Goal: Task Accomplishment & Management: Use online tool/utility

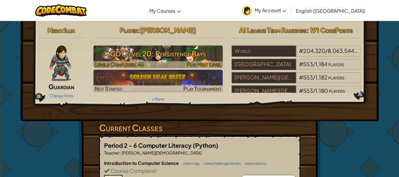
click at [217, 53] on h3 "GD1 Level 20: Persistence Pays" at bounding box center [157, 53] width 129 height 13
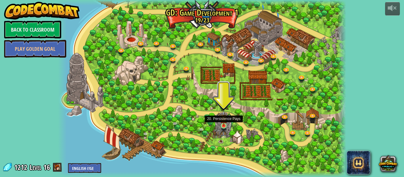
click at [222, 120] on img at bounding box center [223, 119] width 7 height 16
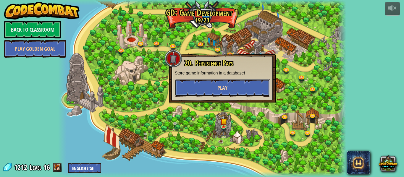
click at [221, 85] on span "Play" at bounding box center [222, 87] width 10 height 7
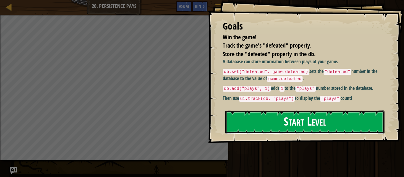
click at [251, 127] on button "Start Level" at bounding box center [304, 122] width 159 height 23
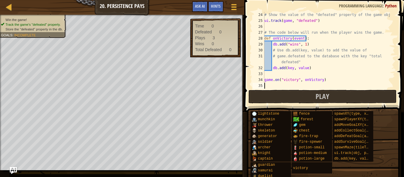
scroll to position [136, 0]
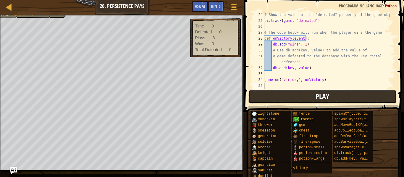
click at [295, 97] on button "Play" at bounding box center [322, 97] width 148 height 14
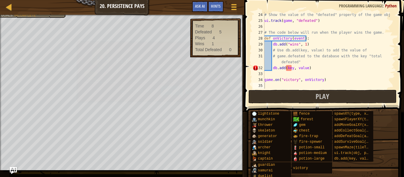
click at [159, 80] on td "Fix Your Code Line 32: ReferenceError: key is not defined." at bounding box center [167, 64] width 103 height 35
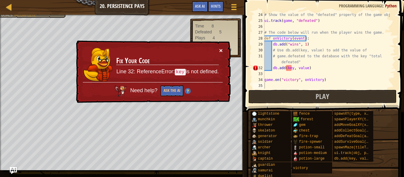
click at [219, 51] on button "×" at bounding box center [221, 50] width 4 height 6
click at [186, 90] on img at bounding box center [188, 91] width 6 height 6
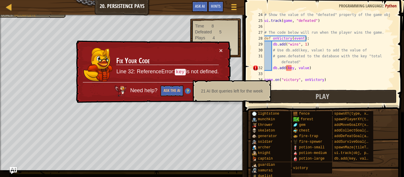
click at [186, 90] on img at bounding box center [188, 91] width 6 height 6
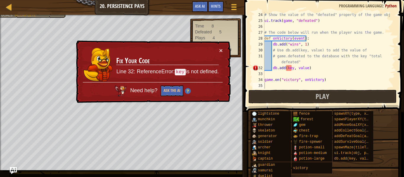
click at [186, 88] on div "Need help? Ask the AI" at bounding box center [153, 89] width 140 height 14
click at [187, 90] on img at bounding box center [188, 91] width 6 height 6
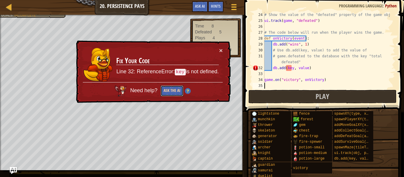
click at [176, 91] on button "Ask the AI" at bounding box center [172, 90] width 23 height 11
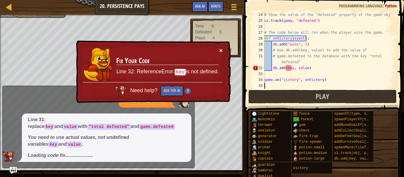
click at [219, 49] on button "×" at bounding box center [221, 51] width 4 height 6
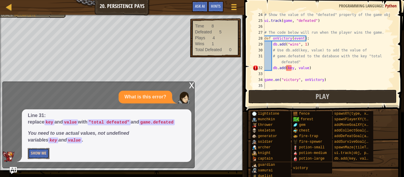
click at [37, 151] on button "Show Me" at bounding box center [39, 153] width 22 height 11
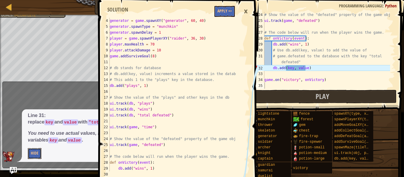
scroll to position [59, 0]
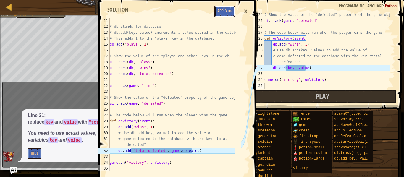
click at [219, 8] on button "Apply =>" at bounding box center [224, 11] width 20 height 11
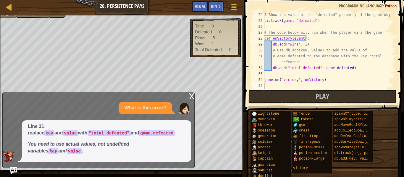
click at [190, 95] on div "x" at bounding box center [191, 96] width 5 height 6
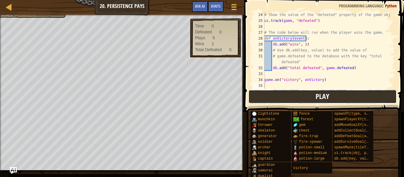
click at [308, 96] on button "Play" at bounding box center [322, 97] width 148 height 14
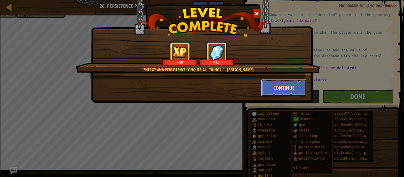
click at [291, 85] on button "Continue" at bounding box center [284, 88] width 46 height 18
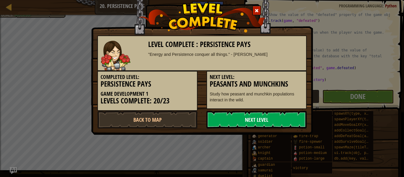
click at [260, 123] on link "Next Level" at bounding box center [256, 120] width 100 height 18
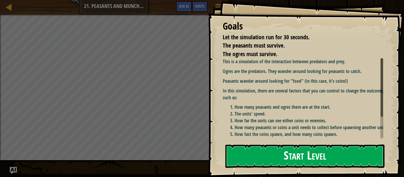
click at [312, 151] on button "Start Level" at bounding box center [304, 156] width 159 height 23
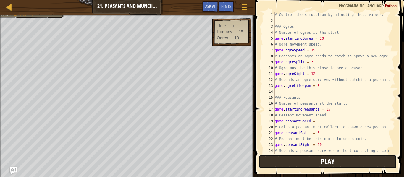
click at [285, 159] on button "Play" at bounding box center [328, 162] width 138 height 14
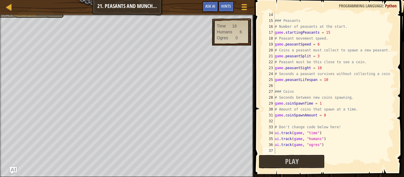
scroll to position [77, 0]
click at [286, 164] on span "Play" at bounding box center [292, 161] width 14 height 9
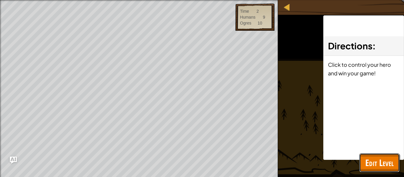
click at [371, 157] on span "Edit Level" at bounding box center [379, 163] width 28 height 12
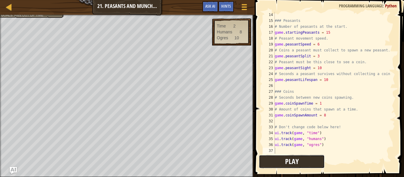
click at [315, 163] on button "Play" at bounding box center [292, 162] width 66 height 14
click at [225, 7] on span "Hints" at bounding box center [226, 6] width 10 height 6
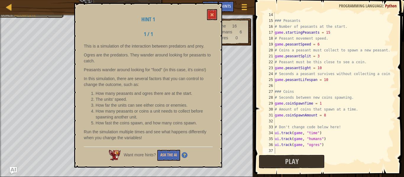
click at [185, 154] on img at bounding box center [185, 155] width 6 height 6
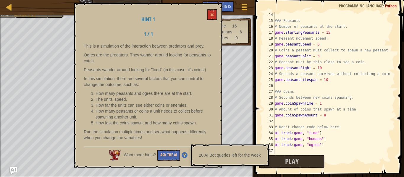
click at [185, 154] on img at bounding box center [185, 155] width 6 height 6
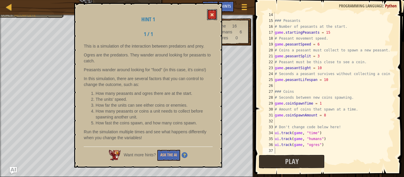
click at [210, 12] on button at bounding box center [212, 14] width 10 height 11
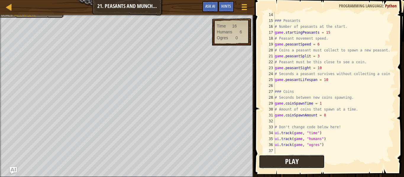
click at [277, 163] on button "Play" at bounding box center [292, 162] width 66 height 14
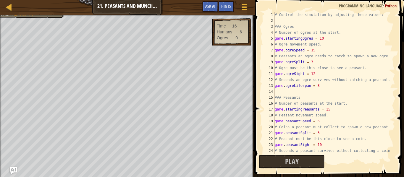
scroll to position [0, 0]
click at [228, 7] on span "Hints" at bounding box center [226, 6] width 10 height 6
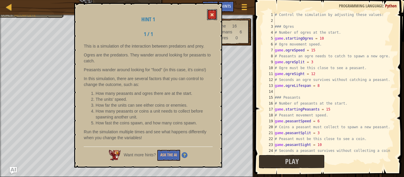
click at [212, 16] on span at bounding box center [212, 15] width 4 height 4
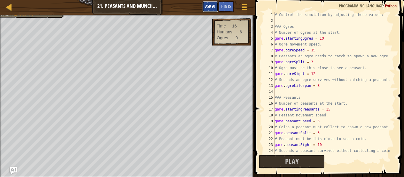
click at [212, 5] on span "Ask AI" at bounding box center [210, 6] width 10 height 6
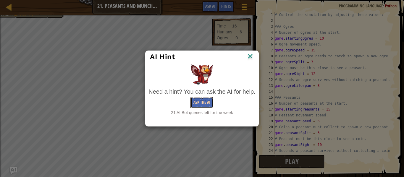
click at [204, 99] on button "Ask the AI" at bounding box center [201, 102] width 23 height 11
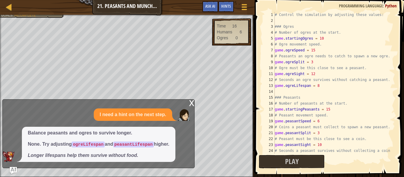
drag, startPoint x: 116, startPoint y: 141, endPoint x: 135, endPoint y: 143, distance: 19.0
click at [139, 141] on span "Balance peasants and ogres to survive longer. None. Try adjusting ogreLifespan …" at bounding box center [99, 144] width 142 height 29
click at [135, 143] on code "peasantLifespan" at bounding box center [133, 145] width 41 height 6
click at [293, 161] on span "Play" at bounding box center [292, 161] width 14 height 9
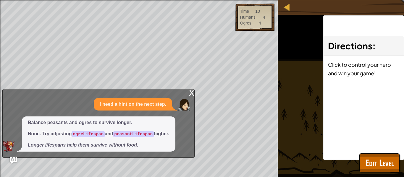
click at [193, 93] on div "x" at bounding box center [191, 92] width 5 height 6
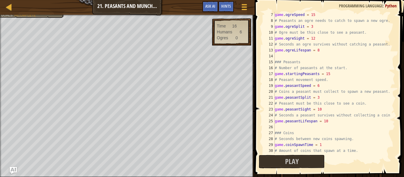
scroll to position [77, 0]
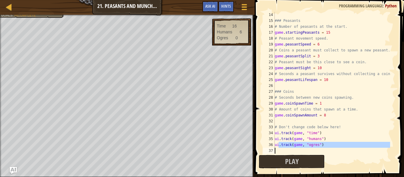
drag, startPoint x: 279, startPoint y: 148, endPoint x: 279, endPoint y: 152, distance: 4.4
click at [279, 151] on div "### Peasants # Number of peasants at the start. game . startingPeasants = 15 # …" at bounding box center [332, 89] width 117 height 154
type textarea "ui.track(game, "ogres")"
click at [279, 152] on div "### Peasants # Number of peasants at the start. game . startingPeasants = 15 # …" at bounding box center [332, 83] width 117 height 142
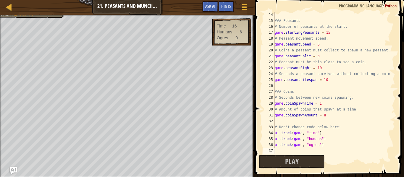
click at [279, 152] on div "### Peasants # Number of peasants at the start. game . startingPeasants = 15 # …" at bounding box center [332, 89] width 117 height 154
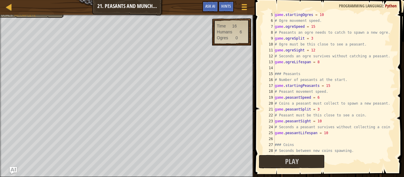
scroll to position [0, 0]
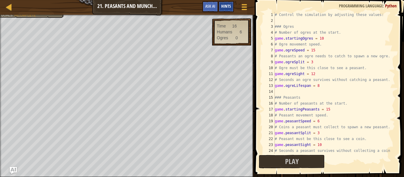
click at [222, 7] on span "Hints" at bounding box center [226, 6] width 10 height 6
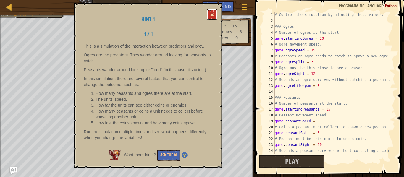
click at [209, 12] on button at bounding box center [212, 14] width 10 height 11
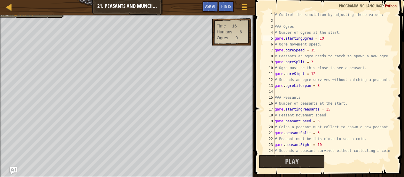
click at [321, 40] on div "# Control the simulation by adjusting these values: ### Ogres # Number of ogres…" at bounding box center [332, 89] width 117 height 154
click at [312, 51] on div "# Control the simulation by adjusting these values: ### Ogres # Number of ogres…" at bounding box center [332, 89] width 117 height 154
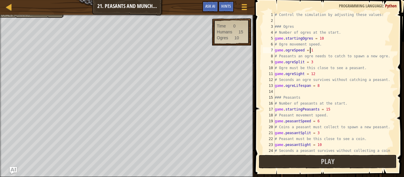
scroll to position [3, 3]
click at [315, 87] on div "# Control the simulation by adjusting these values: ### Ogres # Number of ogres…" at bounding box center [332, 89] width 117 height 154
click at [316, 87] on div "# Control the simulation by adjusting these values: ### Ogres # Number of ogres…" at bounding box center [332, 89] width 117 height 154
drag, startPoint x: 348, startPoint y: 160, endPoint x: 348, endPoint y: 163, distance: 3.1
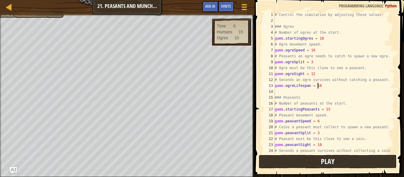
type textarea "game.ogreLifespan = 10"
drag, startPoint x: 348, startPoint y: 163, endPoint x: 350, endPoint y: 159, distance: 5.1
click at [350, 159] on button "Play" at bounding box center [328, 162] width 138 height 14
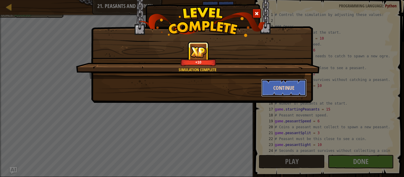
click at [287, 83] on button "Continue" at bounding box center [284, 88] width 46 height 18
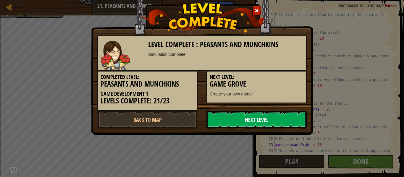
click at [253, 117] on link "Next Level" at bounding box center [256, 120] width 100 height 18
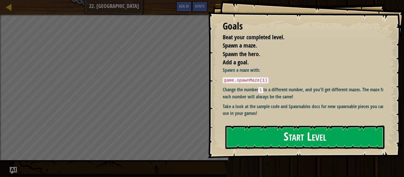
click at [253, 131] on button "Start Level" at bounding box center [304, 137] width 159 height 23
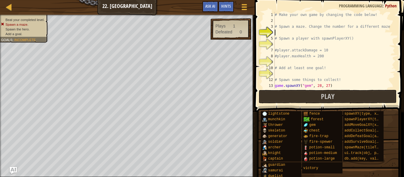
scroll to position [3, 0]
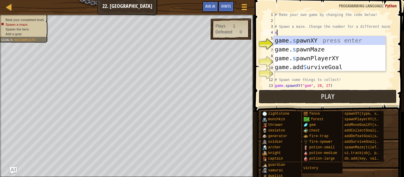
click at [293, 36] on div "game. s pawnXY press enter game. s pawnMaze press enter game. s pawnPlayerXY pr…" at bounding box center [330, 62] width 112 height 53
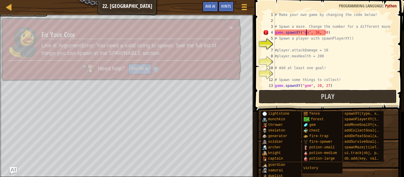
scroll to position [3, 3]
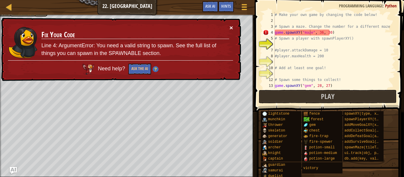
click at [231, 28] on button "×" at bounding box center [232, 28] width 4 height 6
click at [319, 33] on div "# Make your own game by changing the code below! # Spawn a maze. Change the num…" at bounding box center [332, 56] width 117 height 89
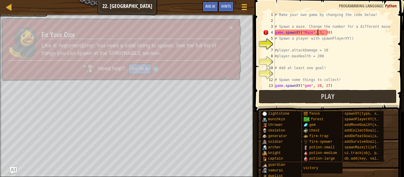
type textarea "game.spawnXY("Maze", 37, 30)"
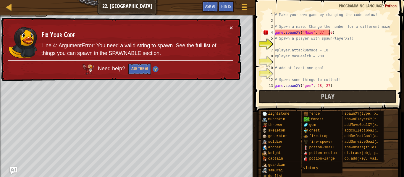
click at [332, 33] on div "# Make your own game by changing the code below! # Spawn a maze. Change the num…" at bounding box center [332, 56] width 117 height 89
drag, startPoint x: 332, startPoint y: 33, endPoint x: 274, endPoint y: 32, distance: 58.9
click at [274, 32] on div "game.spawnXY("Maze", 37, 30) 1 2 3 4 5 6 7 8 9 10 11 12 13 14 # Make your own g…" at bounding box center [328, 50] width 133 height 77
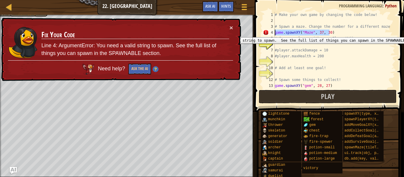
scroll to position [3, 0]
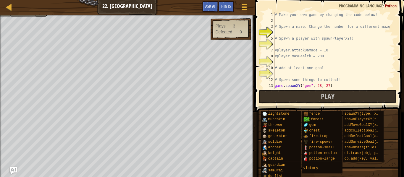
click at [310, 44] on div "# Make your own game by changing the code below! # Spawn a maze. Change the num…" at bounding box center [332, 56] width 117 height 89
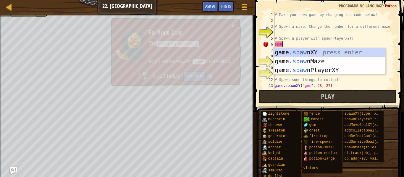
scroll to position [3, 1]
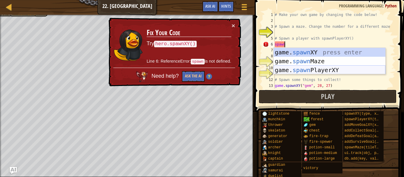
click at [316, 67] on div "game. spawn XY press enter game. spawn Maze press enter game. spawn PlayerXY pr…" at bounding box center [330, 70] width 112 height 44
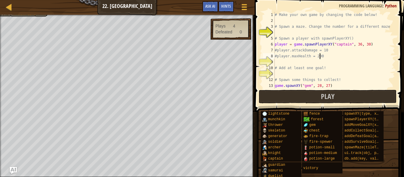
click at [325, 58] on div "# Make your own game by changing the code below! # Spawn a maze. Change the num…" at bounding box center [332, 56] width 117 height 89
type textarea "#player.maxHealth = 200"
click at [287, 64] on div "# Make your own game by changing the code below! # Spawn a maze. Change the num…" at bounding box center [332, 56] width 117 height 89
click at [294, 33] on div "# Make your own game by changing the code below! # Spawn a maze. Change the num…" at bounding box center [332, 56] width 117 height 89
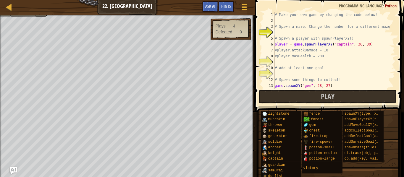
click at [284, 62] on div "# Make your own game by changing the code below! # Spawn a maze. Change the num…" at bounding box center [332, 56] width 117 height 89
type textarea "player.maxHealth = 200"
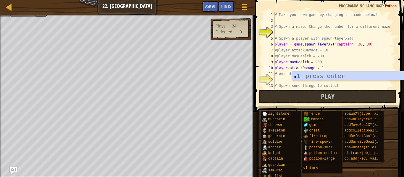
scroll to position [3, 4]
type textarea "player.attackDamage = 10"
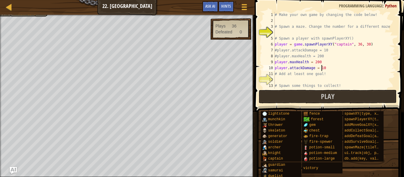
click at [304, 80] on div "# Make your own game by changing the code below! # Spawn a maze. Change the num…" at bounding box center [332, 56] width 117 height 89
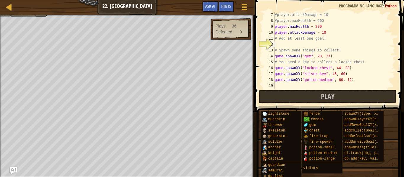
scroll to position [35, 0]
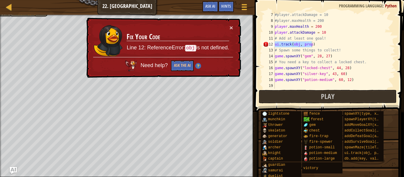
click at [308, 44] on div "#player.attackDamage = 10 #player.maxHealth = 200 player . maxHealth = 200 play…" at bounding box center [332, 50] width 117 height 77
click at [309, 44] on div "#player.attackDamage = 10 #player.maxHealth = 200 player . maxHealth = 200 play…" at bounding box center [332, 56] width 117 height 89
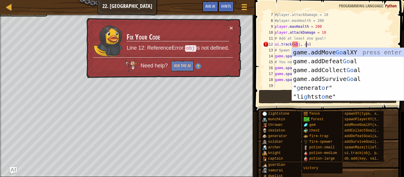
scroll to position [3, 3]
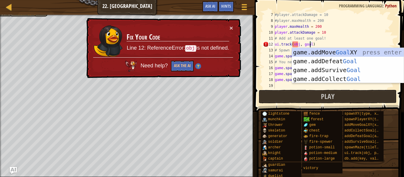
click at [321, 44] on div "#player.attackDamage = 10 #player.maxHealth = 200 player . maxHealth = 200 play…" at bounding box center [332, 56] width 117 height 89
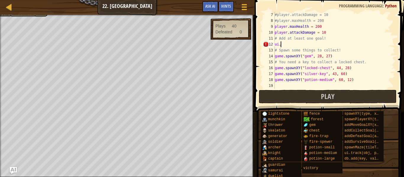
scroll to position [3, 0]
type textarea "u"
click at [228, 2] on div "Hints" at bounding box center [226, 6] width 16 height 11
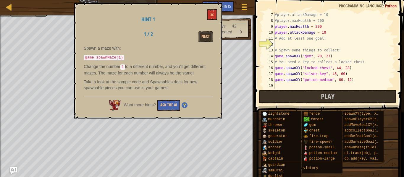
click at [185, 104] on img at bounding box center [185, 105] width 6 height 6
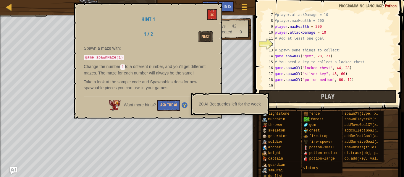
click at [185, 102] on img at bounding box center [185, 105] width 6 height 6
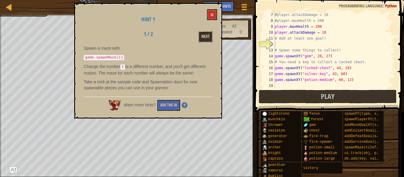
click at [210, 33] on button "Next" at bounding box center [205, 36] width 14 height 11
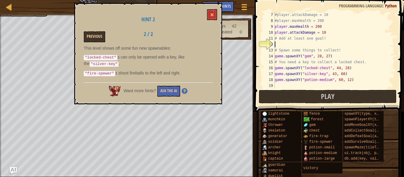
click at [282, 44] on div "#player.attackDamage = 10 #player.maxHealth = 200 player . maxHealth = 200 play…" at bounding box center [332, 56] width 117 height 89
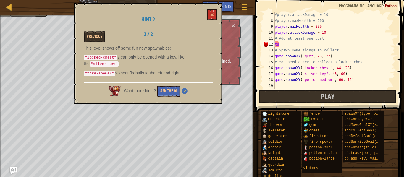
scroll to position [3, 0]
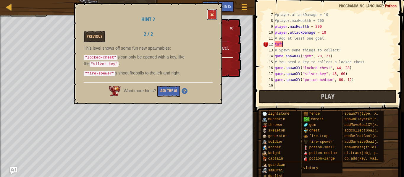
click at [209, 14] on button at bounding box center [212, 14] width 10 height 11
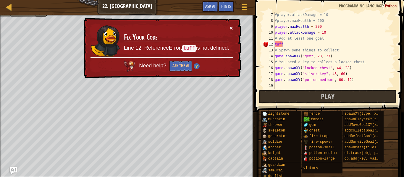
click at [232, 29] on button "×" at bounding box center [232, 28] width 4 height 6
click at [231, 30] on button "×" at bounding box center [232, 28] width 4 height 6
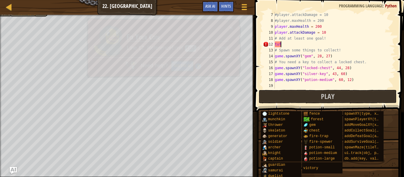
scroll to position [3, 0]
type textarea "t"
